Goal: Task Accomplishment & Management: Manage account settings

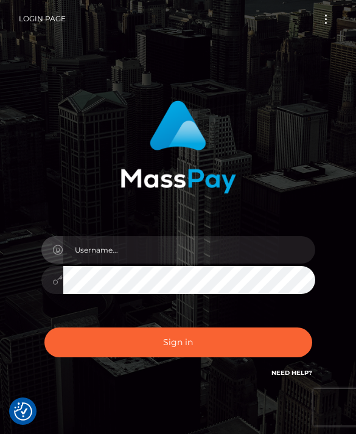
scroll to position [143, 0]
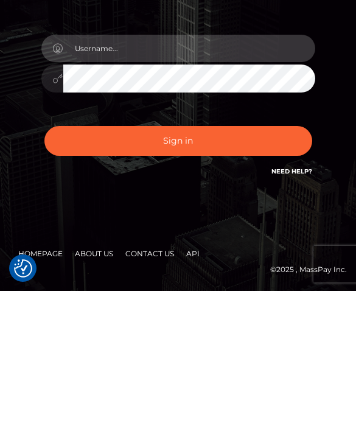
type input "[EMAIL_ADDRESS][DOMAIN_NAME]"
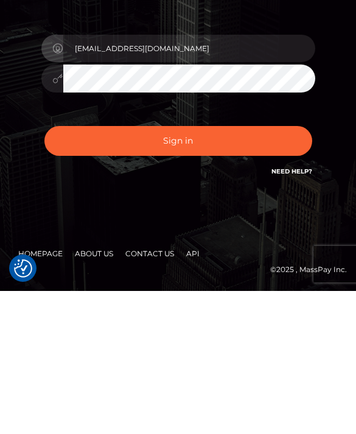
scroll to position [57, 0]
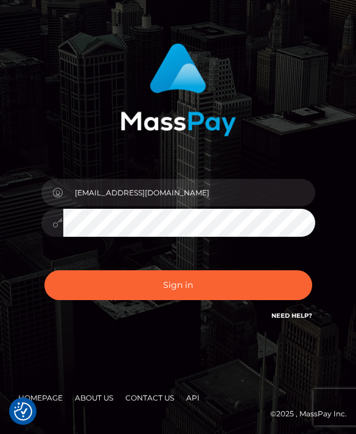
click at [271, 285] on button "Sign in" at bounding box center [178, 285] width 268 height 30
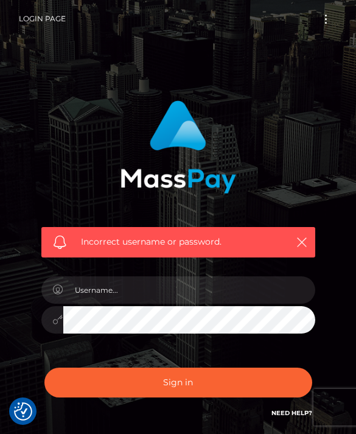
checkbox input "true"
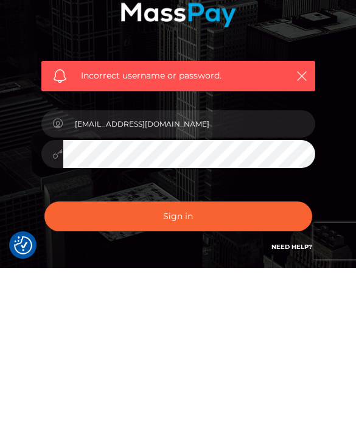
scroll to position [97, 0]
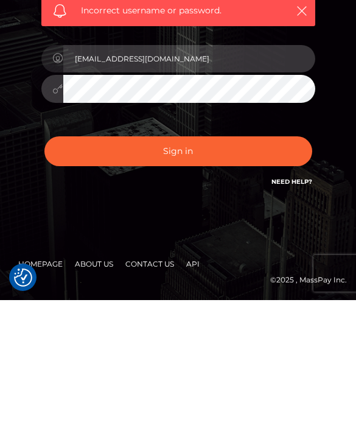
click at [264, 179] on input "[EMAIL_ADDRESS][DOMAIN_NAME]" at bounding box center [189, 192] width 252 height 27
type input "2003-12-18"
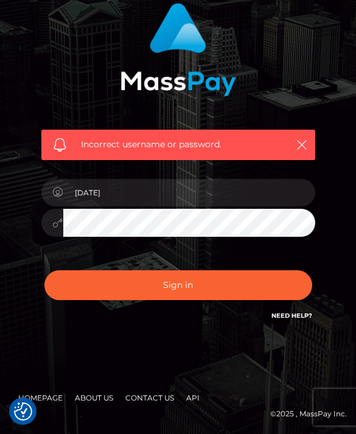
click at [290, 288] on button "Sign in" at bounding box center [178, 285] width 268 height 30
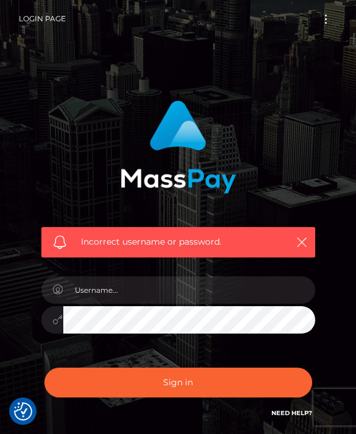
checkbox input "true"
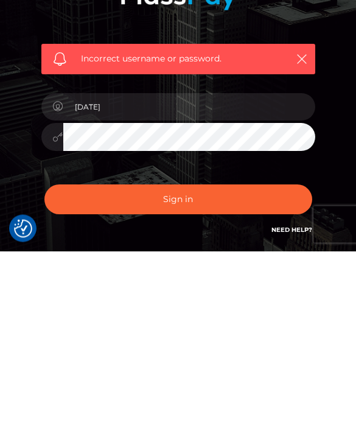
scroll to position [97, 0]
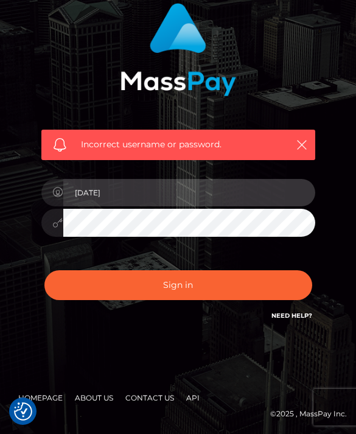
click at [247, 192] on input "2003-12-18" at bounding box center [189, 192] width 252 height 27
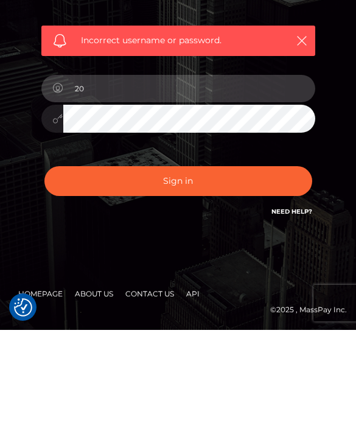
type input "2"
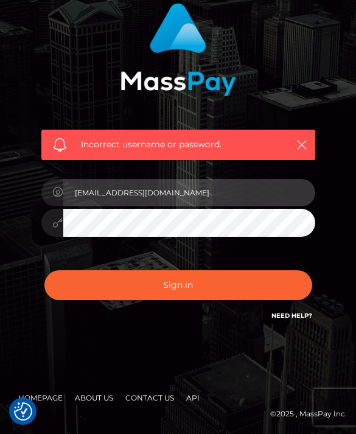
click at [262, 184] on input "[EMAIL_ADDRESS][DOMAIN_NAME]" at bounding box center [189, 192] width 252 height 27
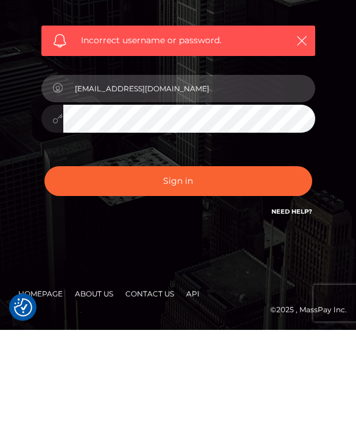
click at [163, 179] on input "[EMAIL_ADDRESS][DOMAIN_NAME]" at bounding box center [189, 192] width 252 height 27
click at [167, 179] on input "[EMAIL_ADDRESS][DOMAIN_NAME]" at bounding box center [189, 192] width 252 height 27
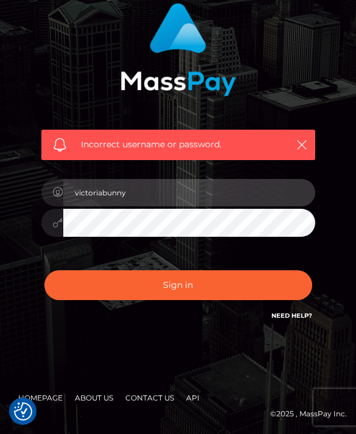
type input "victoriabunny"
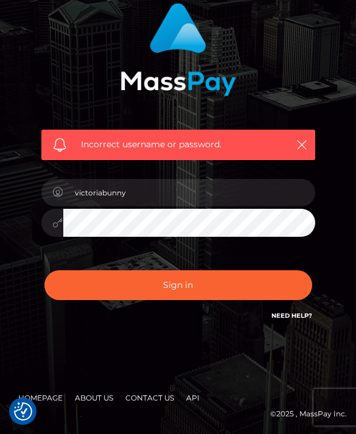
click at [253, 298] on button "Sign in" at bounding box center [178, 285] width 268 height 30
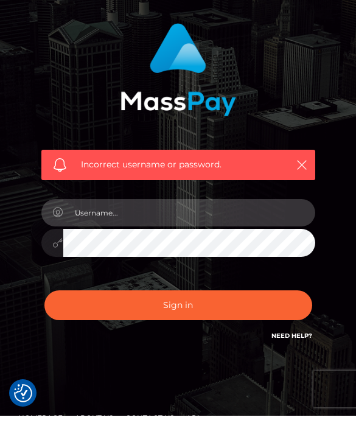
scroll to position [58, 0]
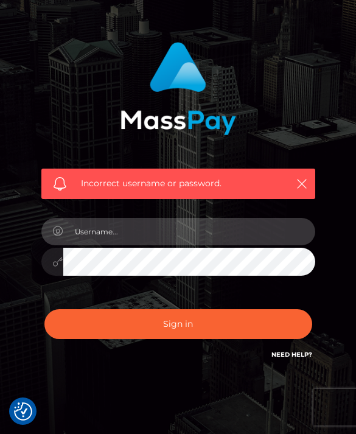
click at [264, 232] on input "text" at bounding box center [189, 231] width 252 height 27
type input "victoriabunny"
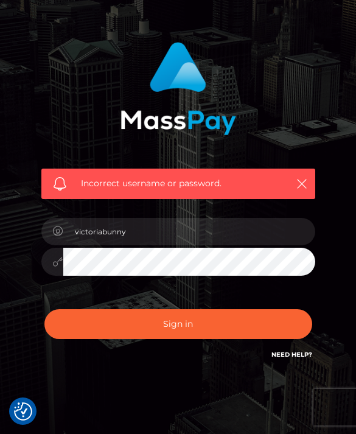
click at [264, 316] on button "Sign in" at bounding box center [178, 324] width 268 height 30
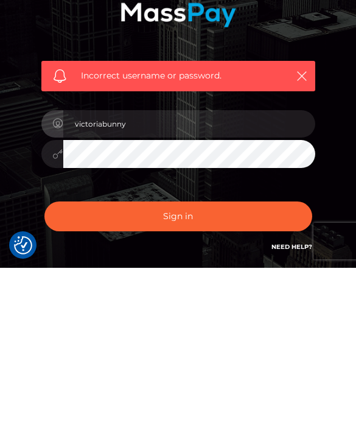
scroll to position [97, 0]
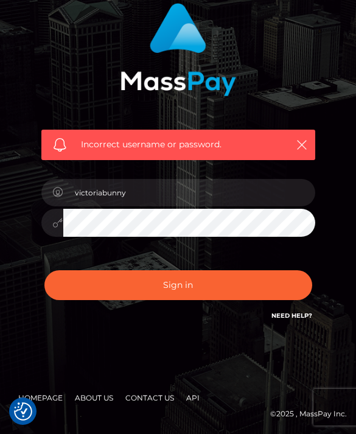
click at [309, 313] on link "Need Help?" at bounding box center [291, 316] width 41 height 8
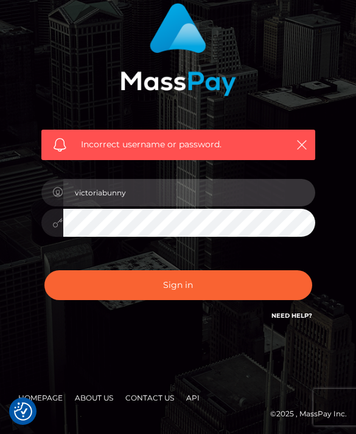
click at [203, 194] on input "victoriabunny" at bounding box center [189, 192] width 252 height 27
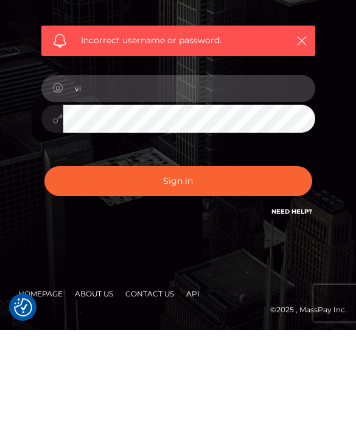
type input "v"
type input "[EMAIL_ADDRESS][DOMAIN_NAME]"
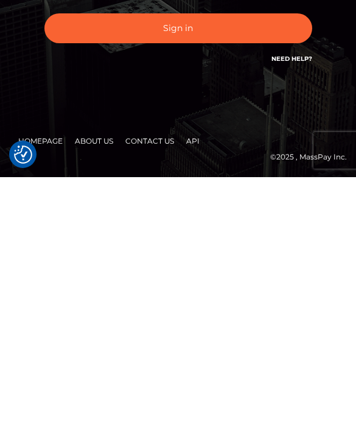
click at [273, 270] on button "Sign in" at bounding box center [178, 285] width 268 height 30
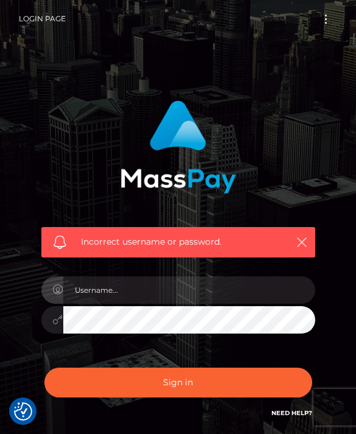
checkbox input "true"
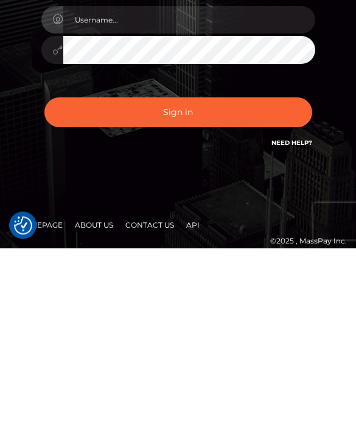
scroll to position [97, 0]
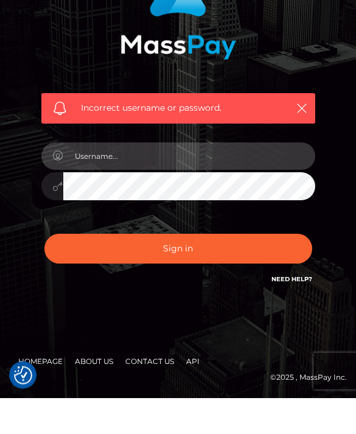
type input "[EMAIL_ADDRESS][DOMAIN_NAME]"
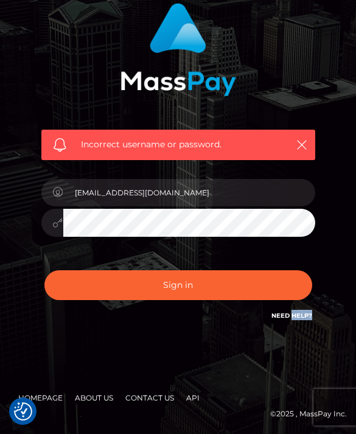
click at [3, 340] on div "Incorrect username or password. sbahraouisoumia@gmail.com" at bounding box center [178, 169] width 356 height 532
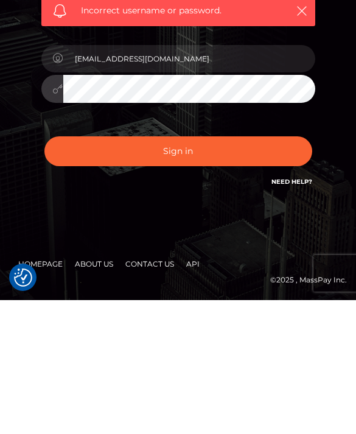
click at [57, 209] on div at bounding box center [52, 223] width 22 height 28
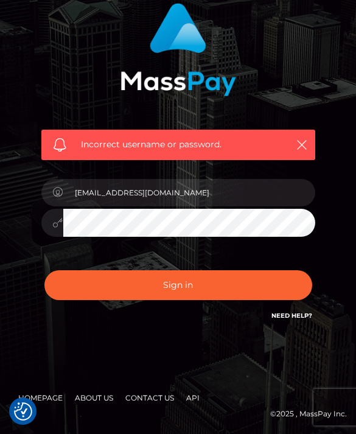
click at [60, 223] on icon at bounding box center [58, 223] width 10 height 10
click at [60, 218] on icon at bounding box center [58, 223] width 10 height 10
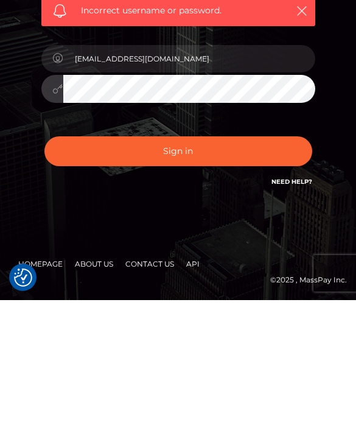
click at [273, 270] on button "Sign in" at bounding box center [178, 285] width 268 height 30
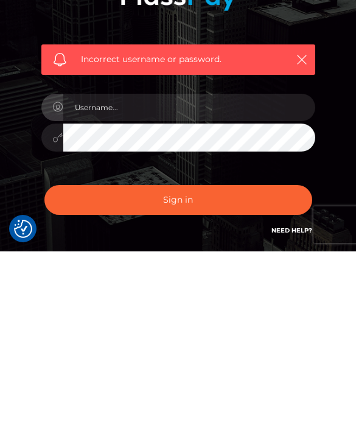
click at [250, 227] on div "Incorrect username or password." at bounding box center [178, 242] width 274 height 30
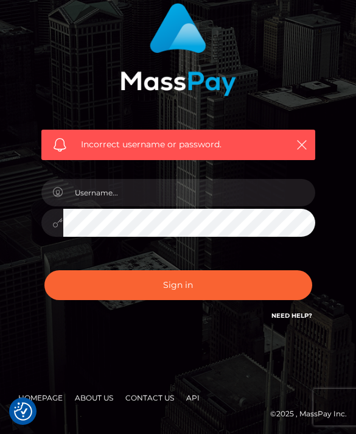
click at [243, 137] on div "Incorrect username or password." at bounding box center [178, 145] width 274 height 30
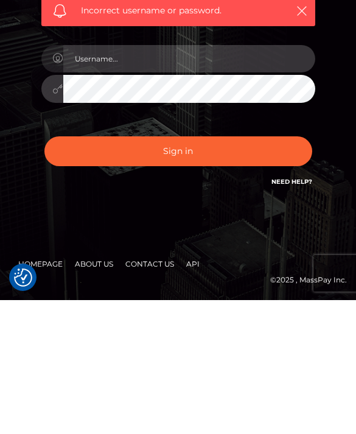
click at [246, 179] on input "text" at bounding box center [189, 192] width 252 height 27
type input "[EMAIL_ADDRESS][DOMAIN_NAME]"
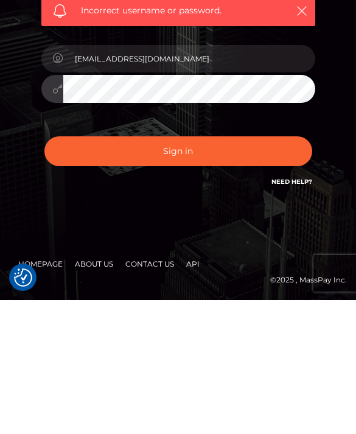
click at [253, 270] on button "Sign in" at bounding box center [178, 285] width 268 height 30
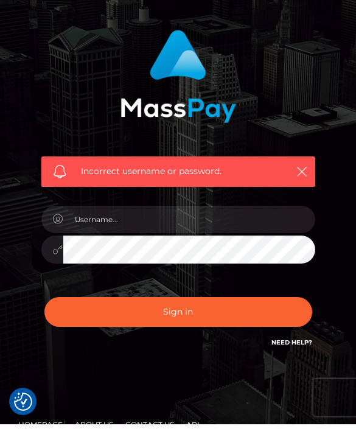
scroll to position [58, 0]
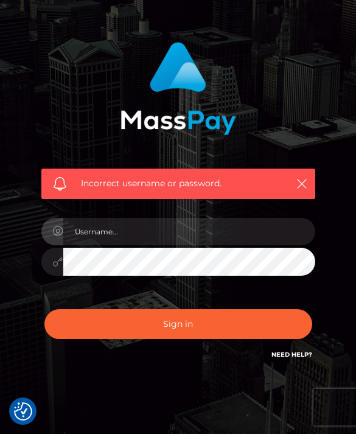
click at [292, 352] on link "Need Help?" at bounding box center [291, 355] width 41 height 8
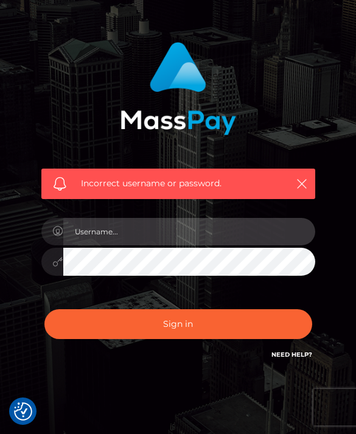
click at [272, 234] on input "text" at bounding box center [189, 231] width 252 height 27
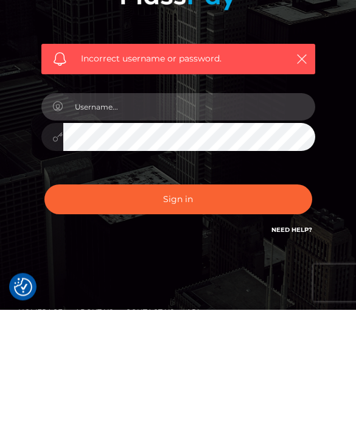
type input "sbahraouisoumia@gmail.com"
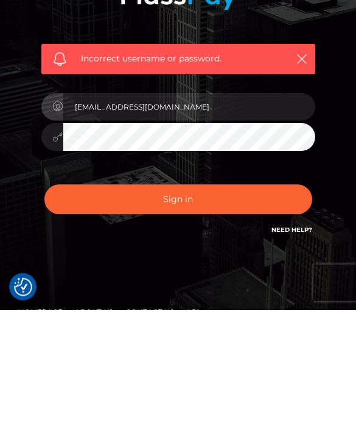
scroll to position [97, 0]
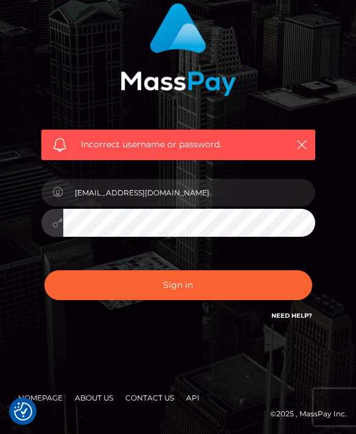
click at [194, 294] on button "Sign in" at bounding box center [178, 285] width 268 height 30
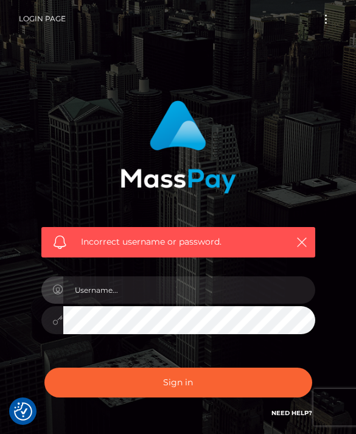
scroll to position [183, 0]
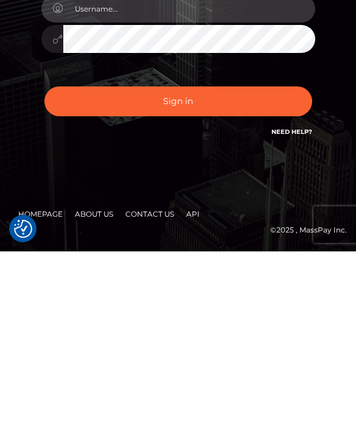
type input "[EMAIL_ADDRESS][DOMAIN_NAME]"
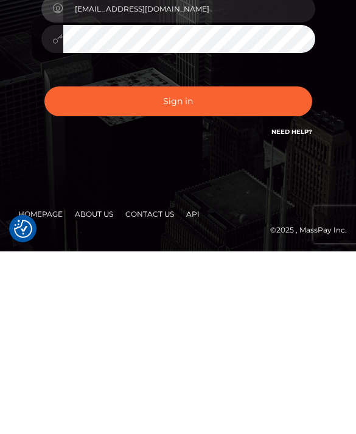
scroll to position [97, 0]
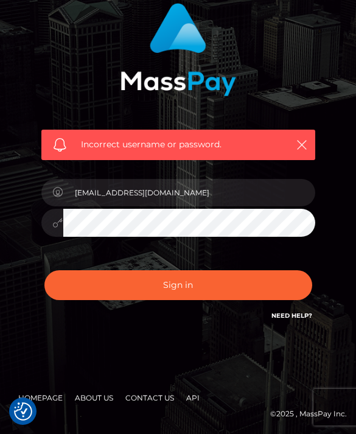
click at [270, 293] on button "Sign in" at bounding box center [178, 285] width 268 height 30
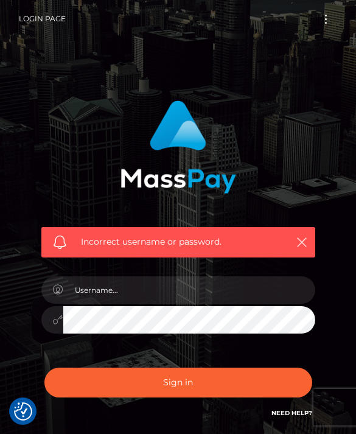
checkbox input "true"
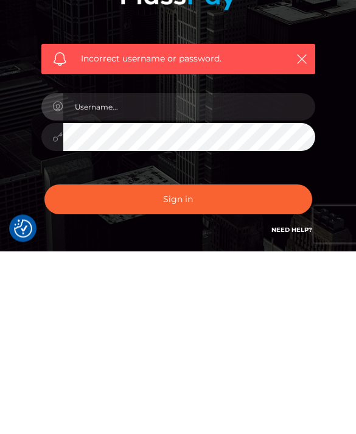
click at [320, 360] on div "Sign in Need Help?" at bounding box center [178, 387] width 292 height 54
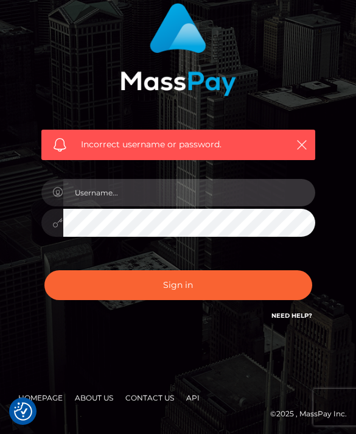
click at [236, 185] on input "text" at bounding box center [189, 192] width 252 height 27
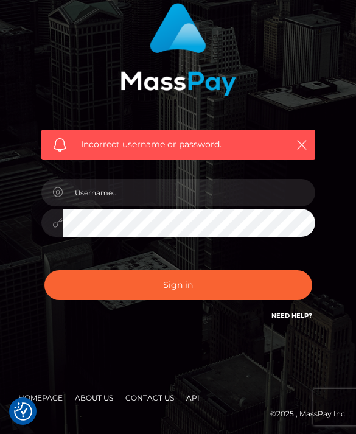
click at [307, 2] on div "Incorrect username or password." at bounding box center [178, 77] width 292 height 166
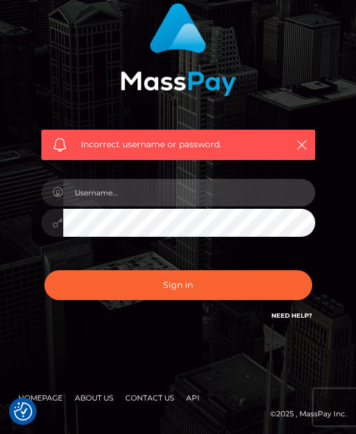
click at [222, 180] on input "text" at bounding box center [189, 192] width 252 height 27
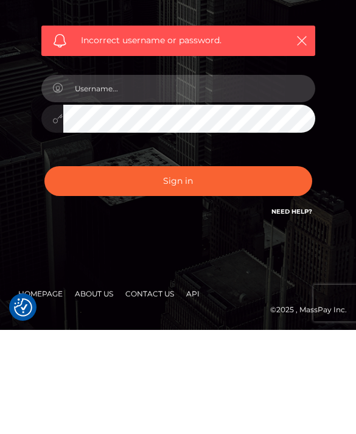
type input "sbahraouisoumia@gmail.com"
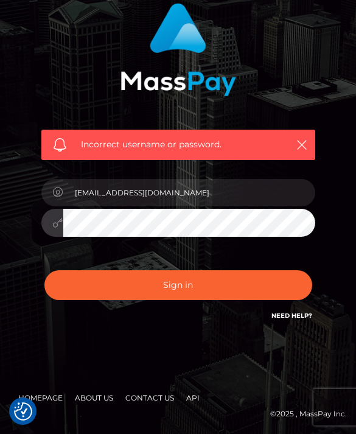
click at [218, 353] on div "Incorrect username or password. sbahraouisoumia@gmail.com" at bounding box center [178, 169] width 356 height 532
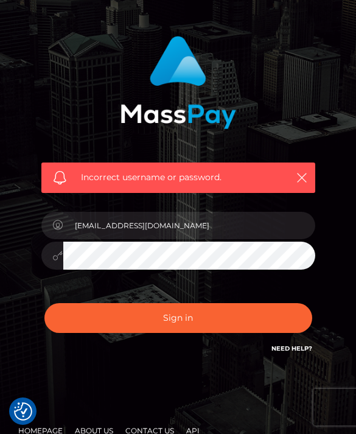
scroll to position [0, 0]
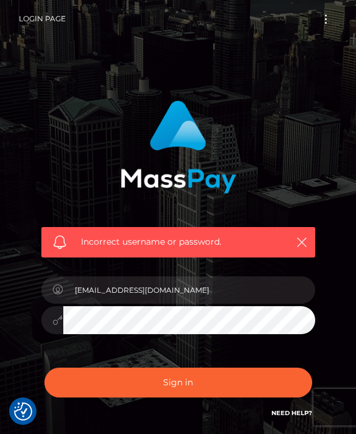
click at [323, 23] on button "Toggle navigation" at bounding box center [326, 19] width 23 height 16
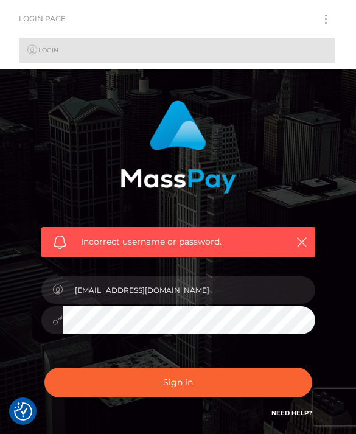
click at [282, 56] on link "Login" at bounding box center [177, 51] width 316 height 26
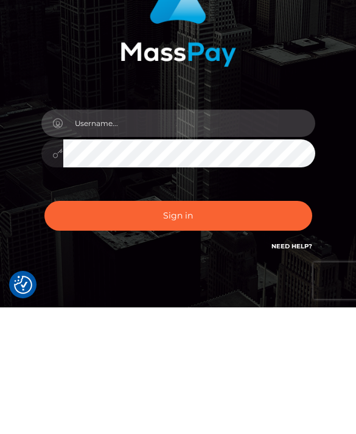
type input "[EMAIL_ADDRESS][DOMAIN_NAME]"
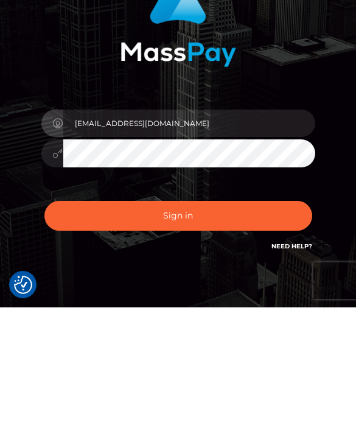
scroll to position [57, 0]
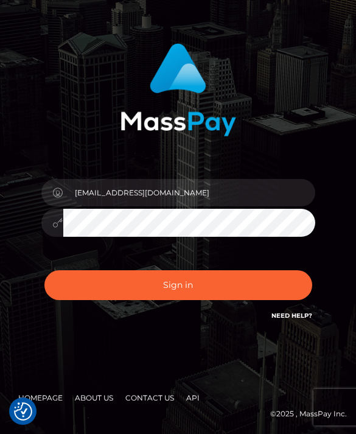
click at [247, 288] on button "Sign in" at bounding box center [178, 285] width 268 height 30
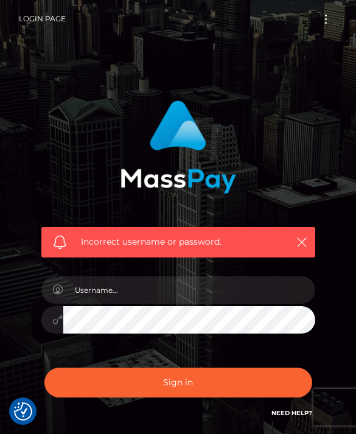
checkbox input "true"
click at [51, 15] on link "Login Page" at bounding box center [42, 19] width 47 height 26
